Goal: Navigation & Orientation: Find specific page/section

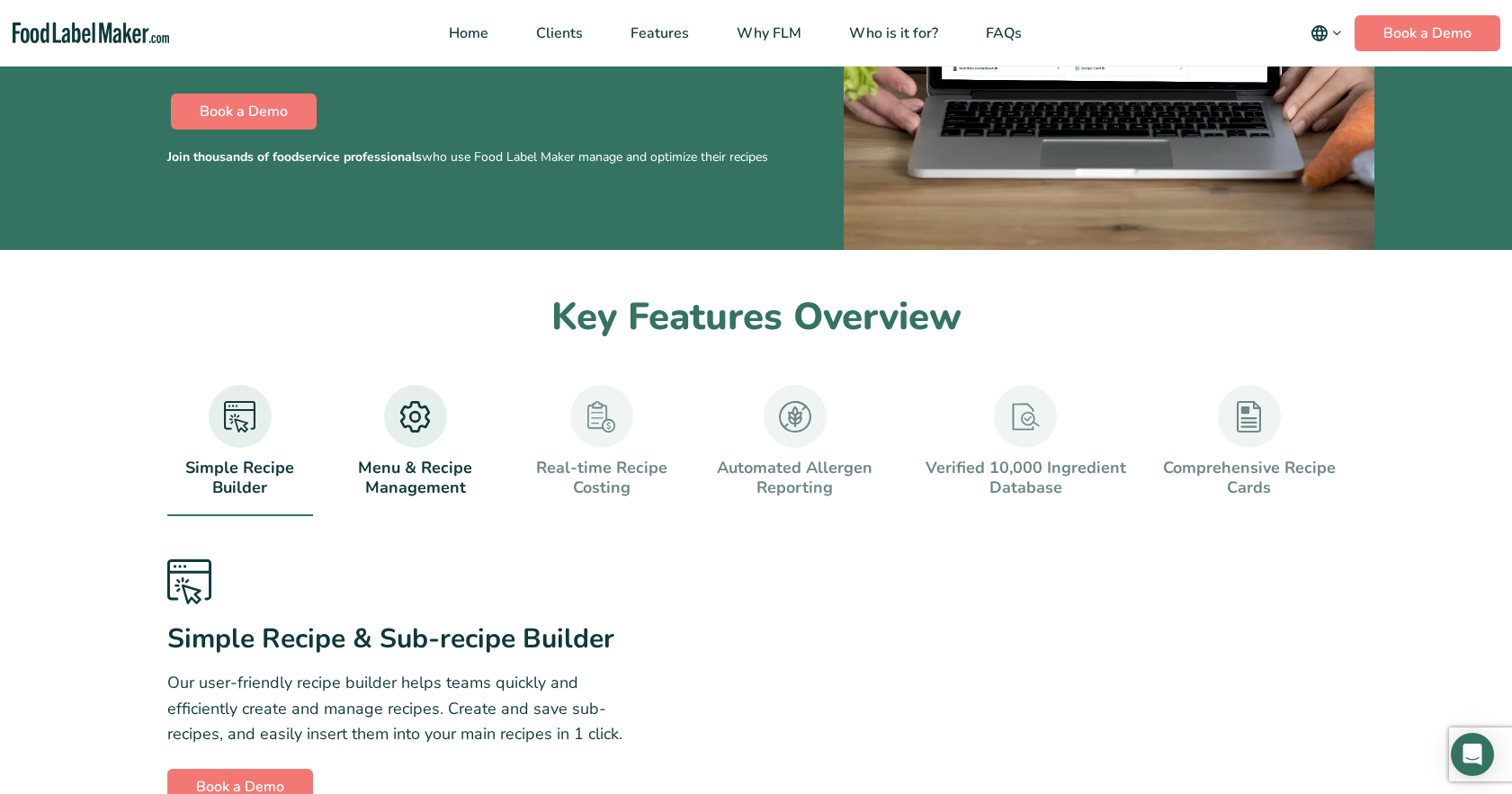
click at [416, 490] on link "Menu & Recipe Management" at bounding box center [415, 440] width 191 height 113
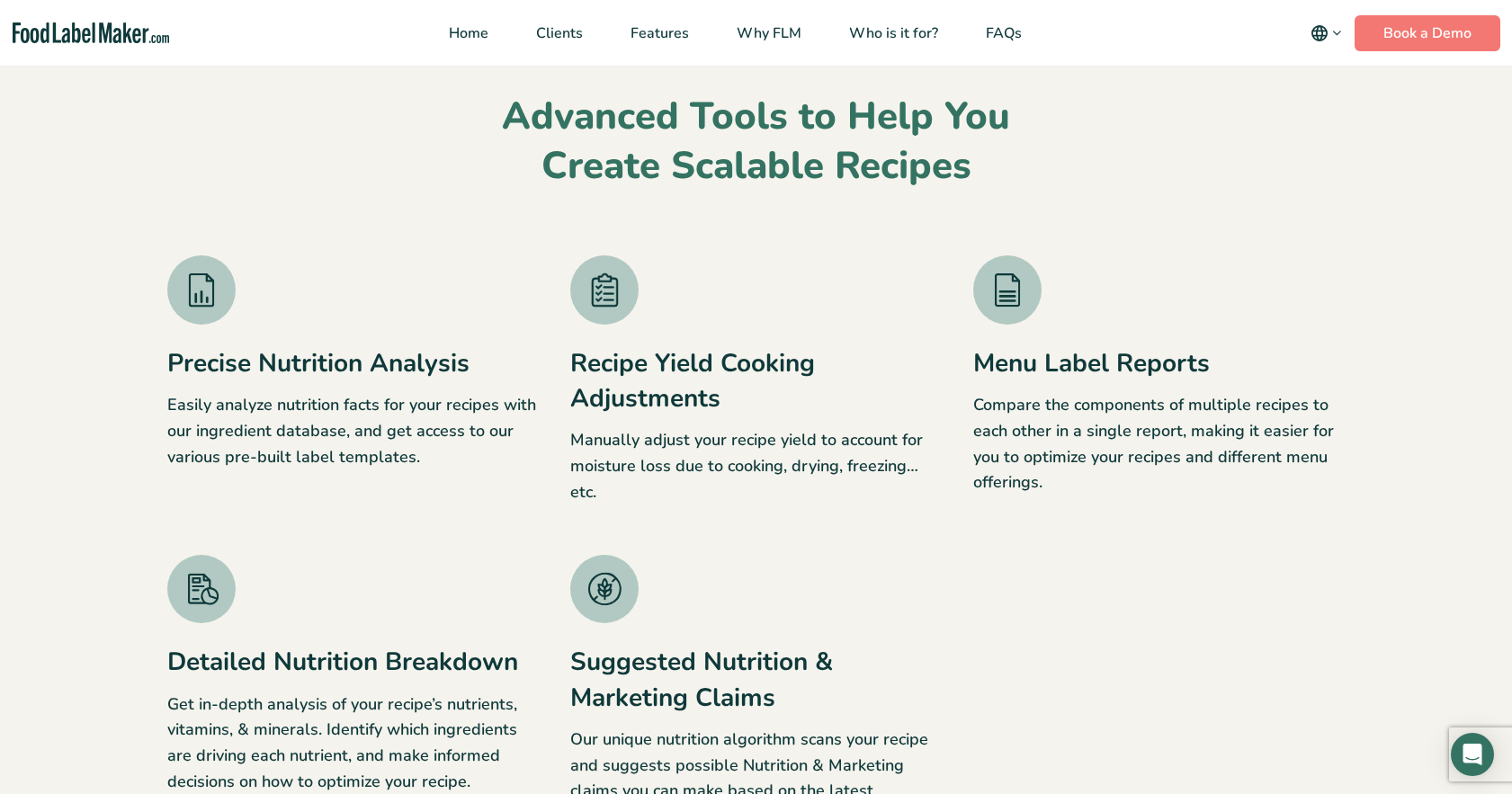
scroll to position [1348, 0]
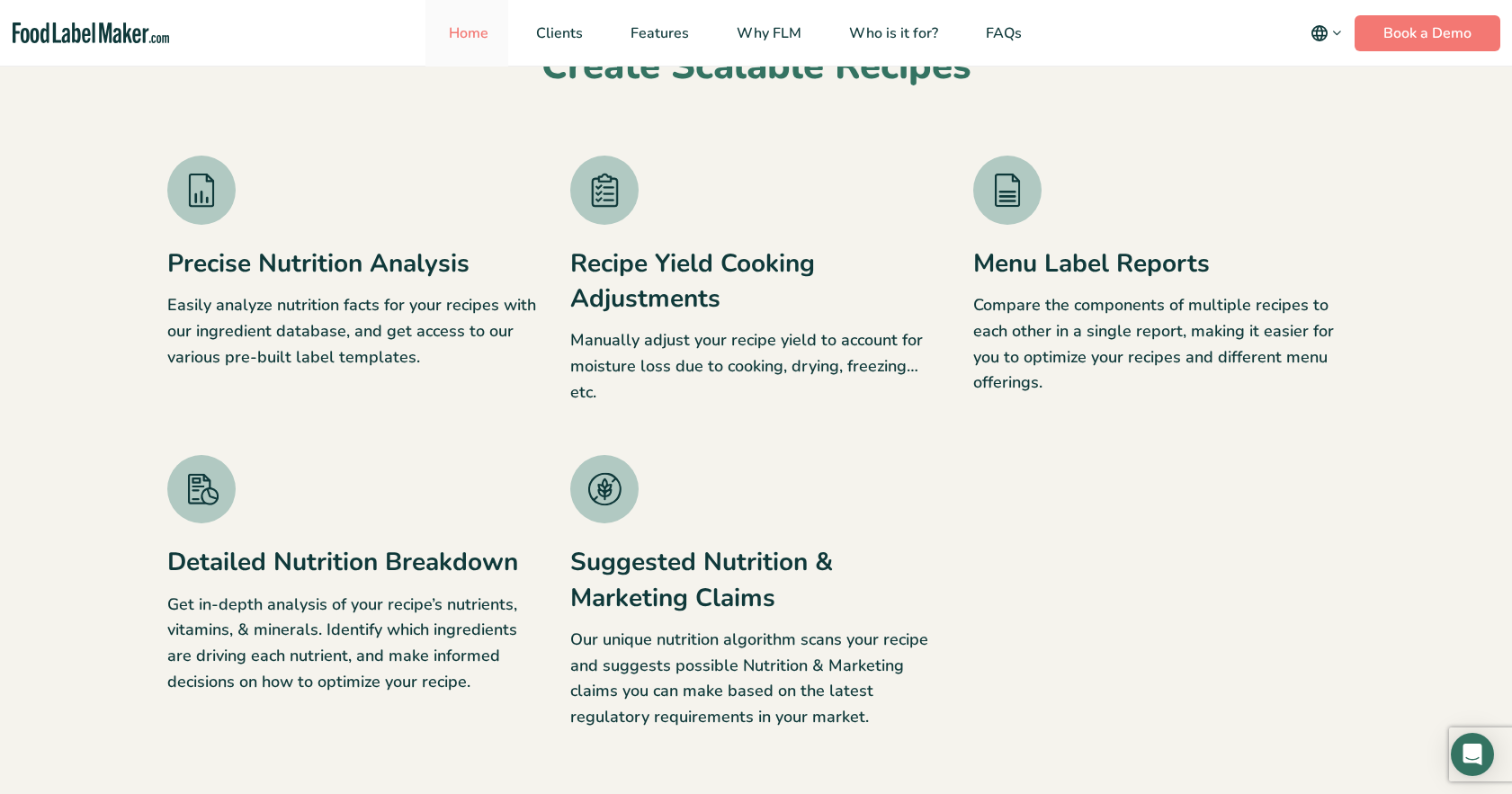
click at [472, 26] on span "Home" at bounding box center [467, 33] width 47 height 20
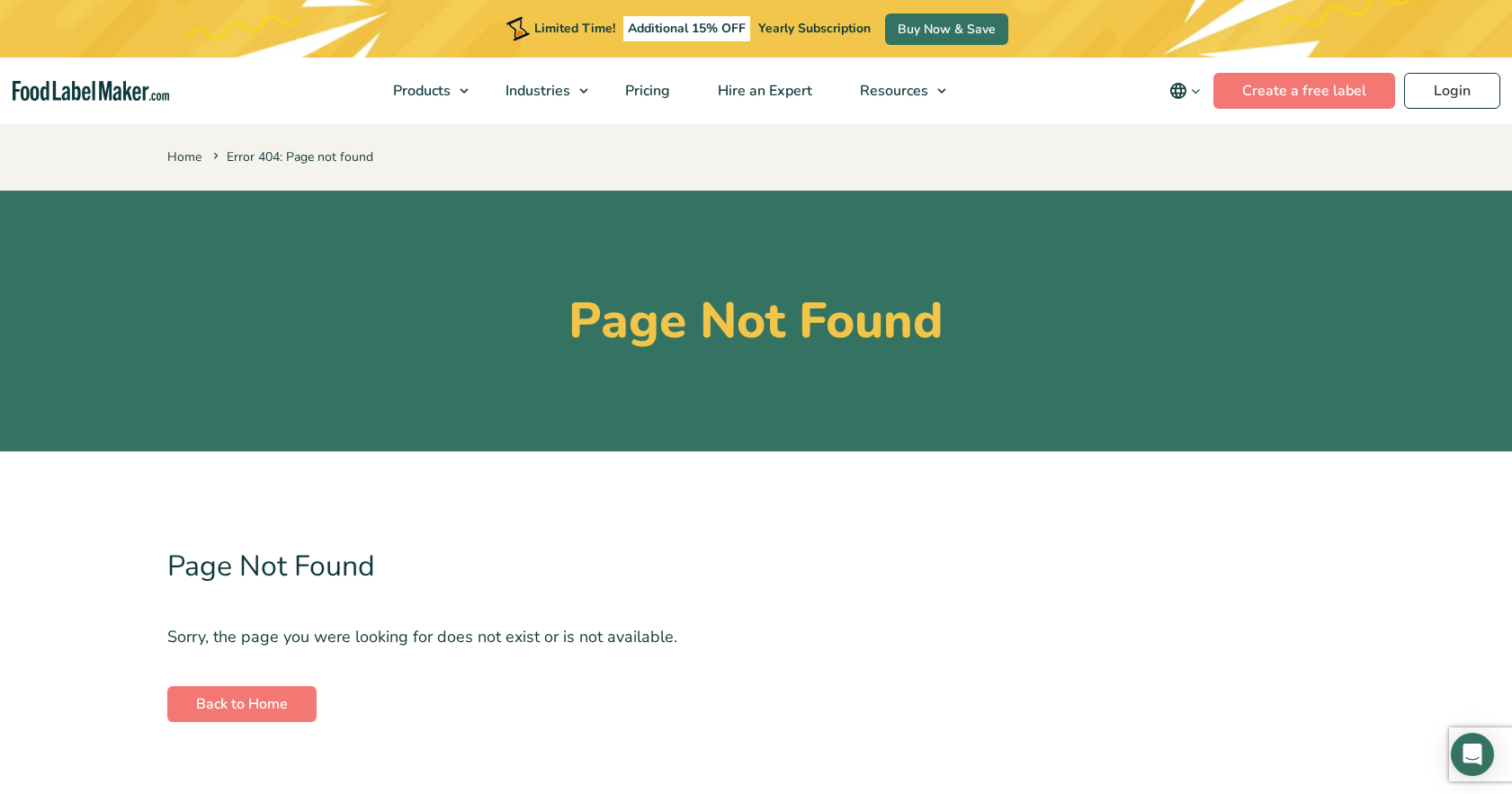
click at [76, 90] on img "main navigation" at bounding box center [92, 91] width 158 height 21
